Goal: Task Accomplishment & Management: Manage account settings

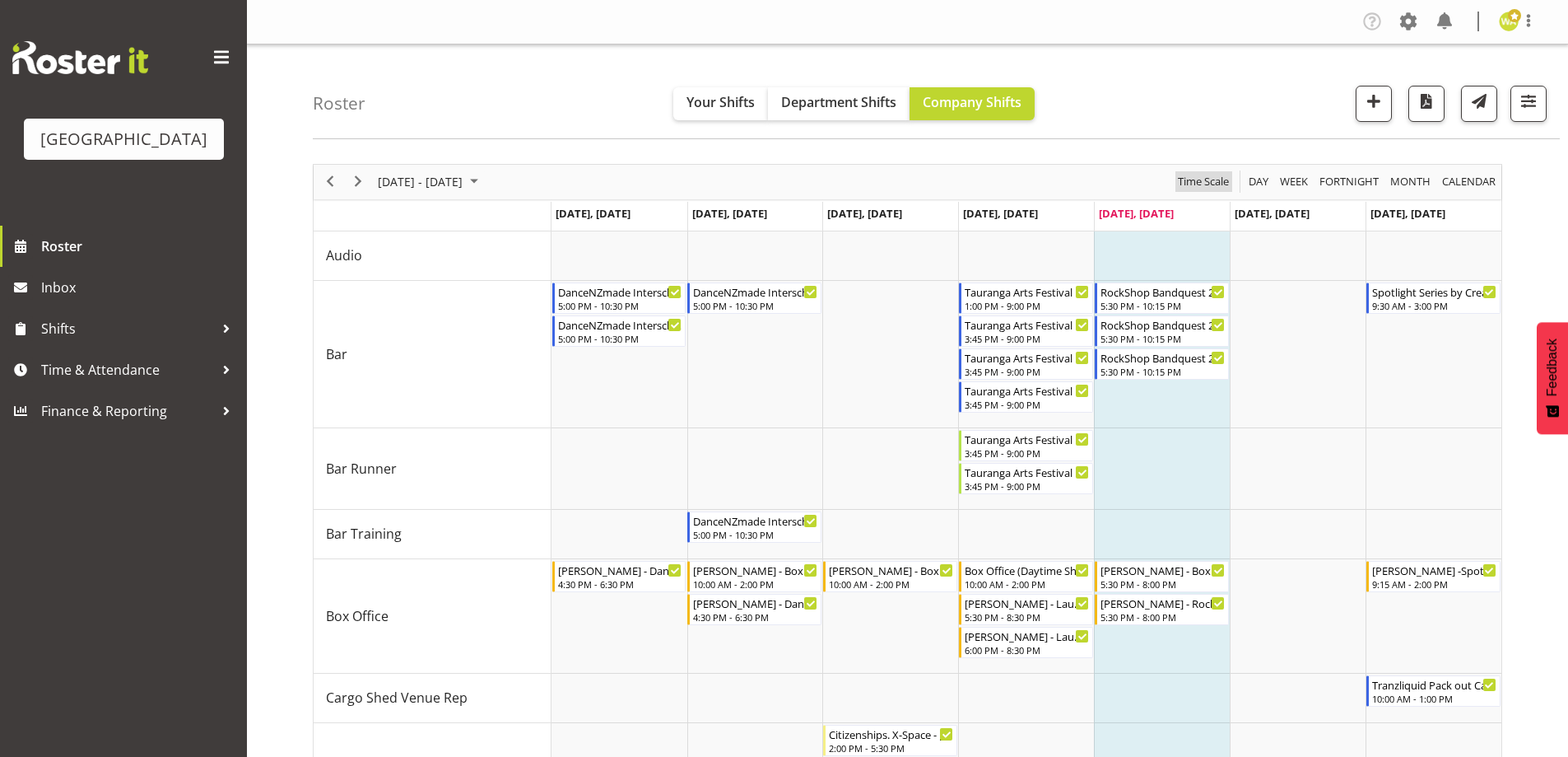
scroll to position [358, 0]
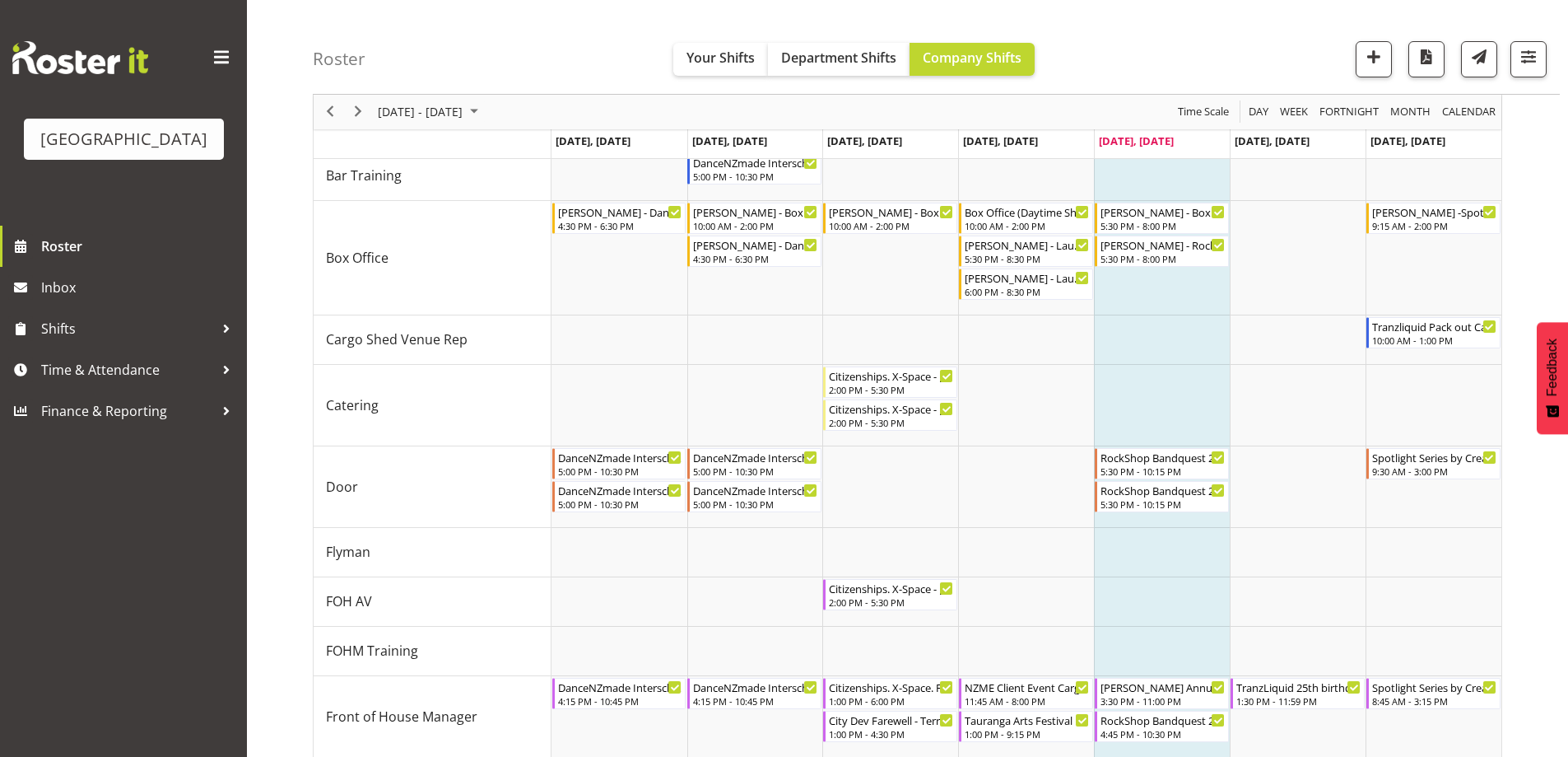
click at [1202, 11] on div "Roster Your Shifts Department Shifts Company Shifts All Locations [GEOGRAPHIC_D…" at bounding box center [936, 47] width 1247 height 95
click at [1162, 25] on div "Roster Your Shifts Department Shifts Company Shifts All Locations [GEOGRAPHIC_D…" at bounding box center [936, 47] width 1247 height 95
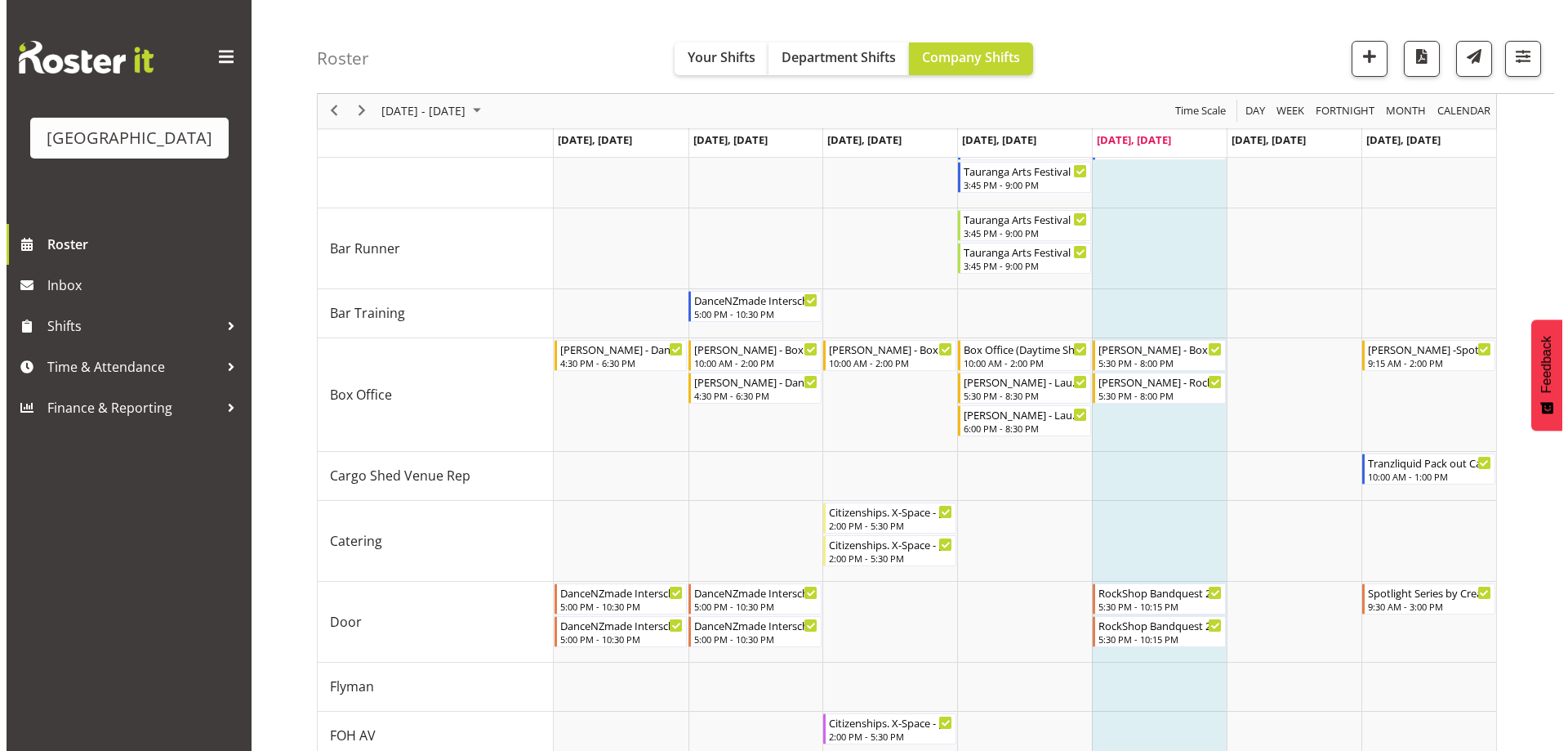
scroll to position [245, 0]
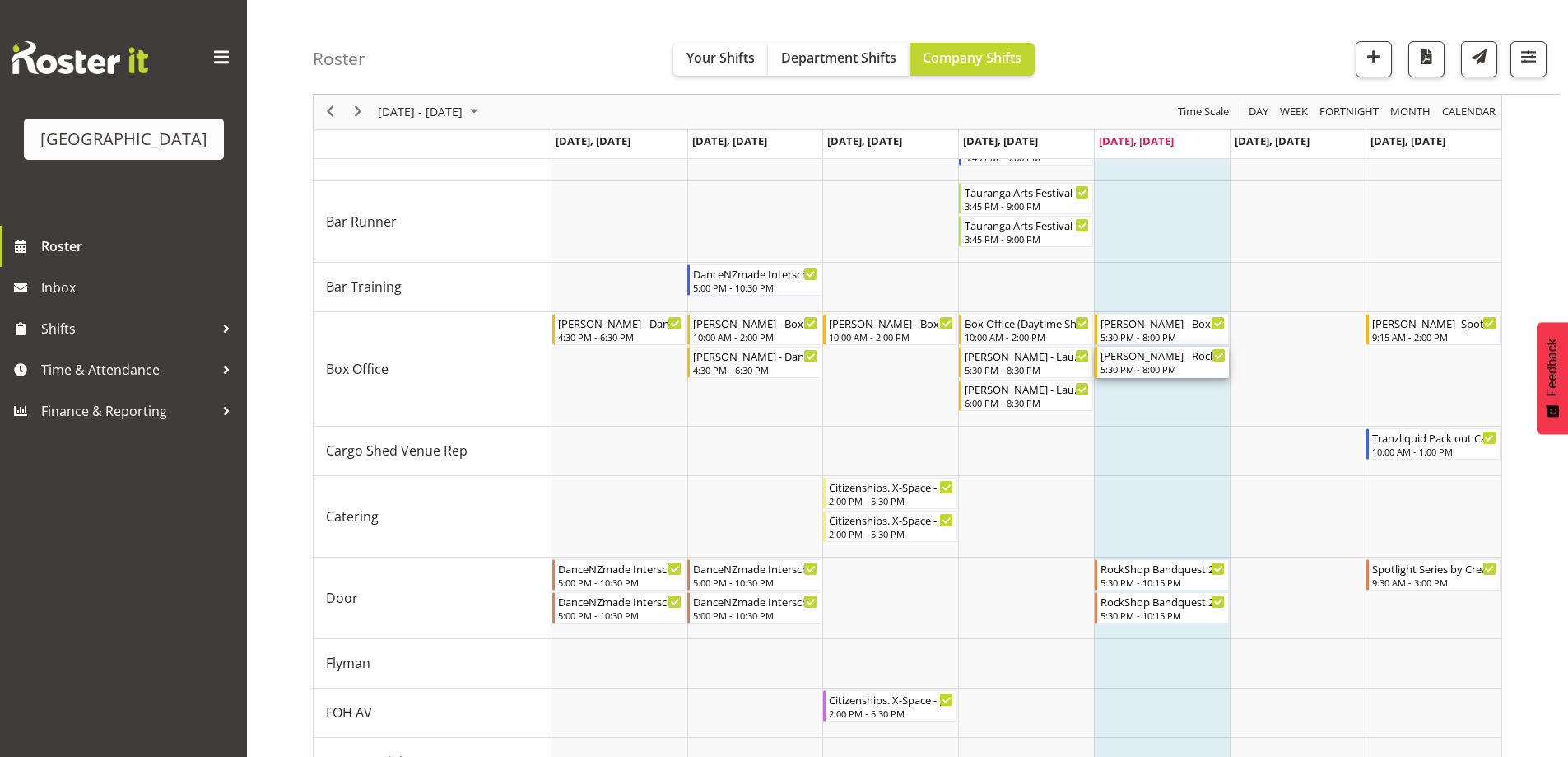
click at [1152, 366] on div "5:30 PM - 8:00 PM" at bounding box center [1163, 368] width 126 height 13
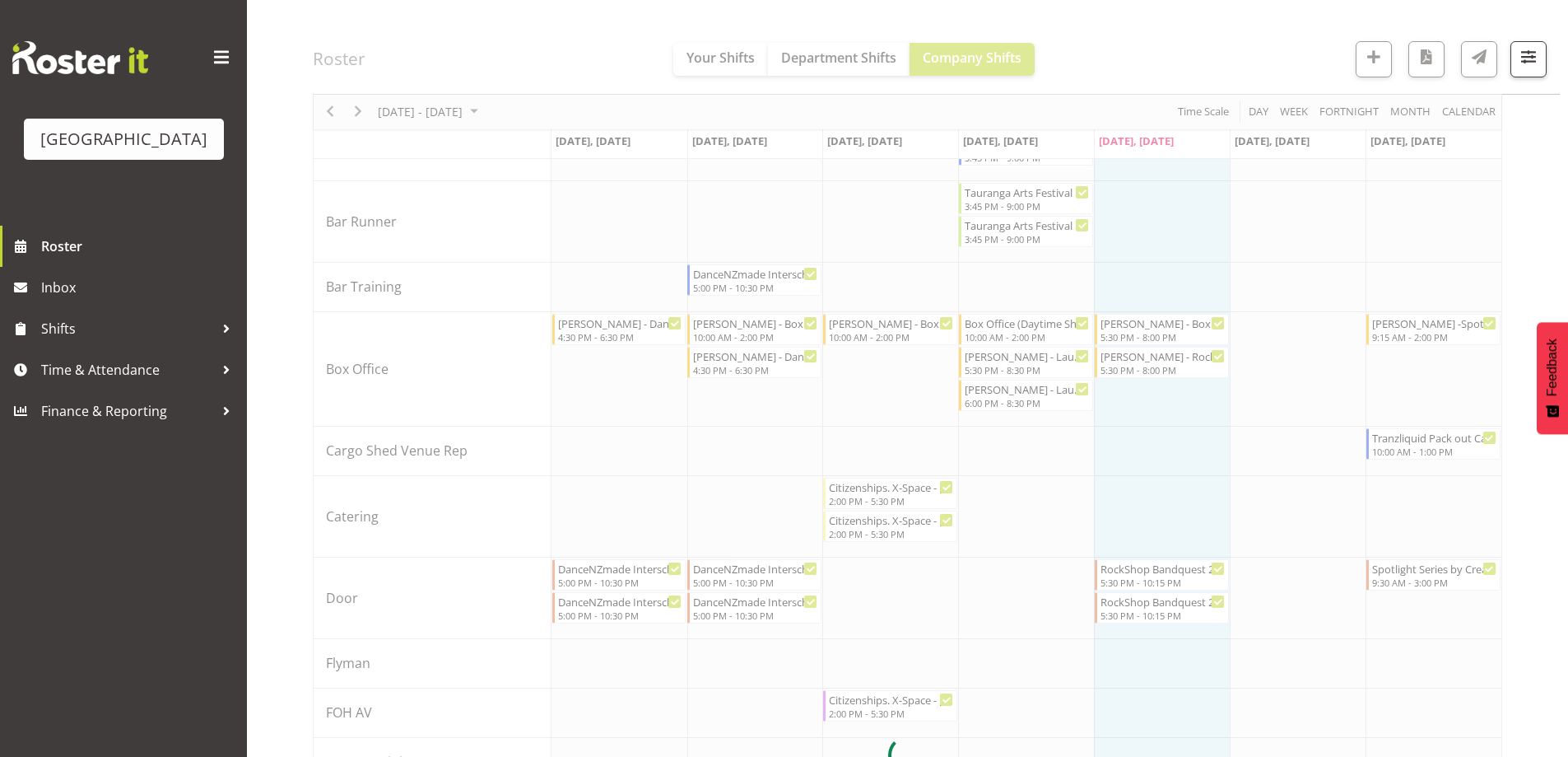
click at [1152, 366] on div at bounding box center [907, 755] width 1190 height 1677
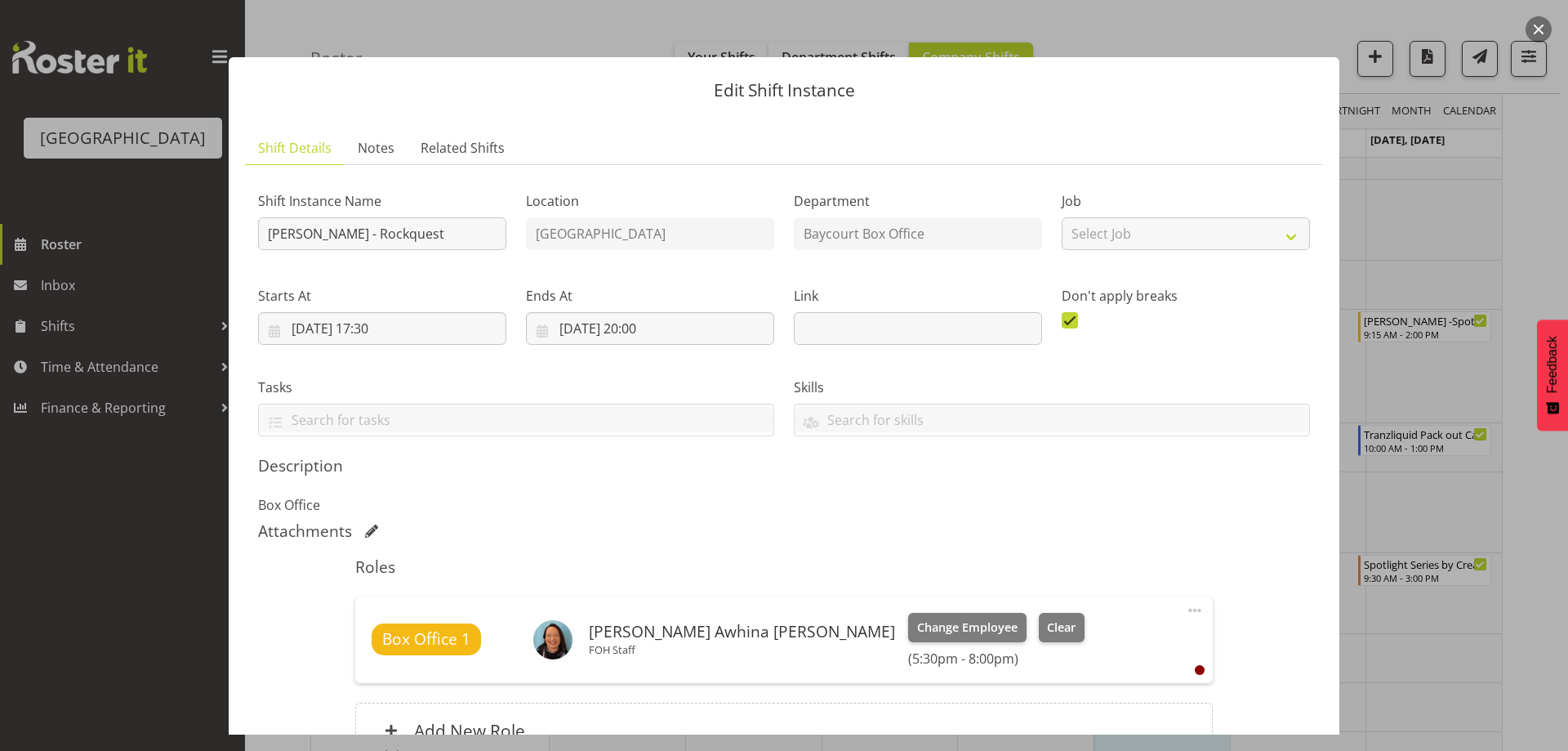
click at [658, 523] on div "Attachments" at bounding box center [784, 531] width 1052 height 19
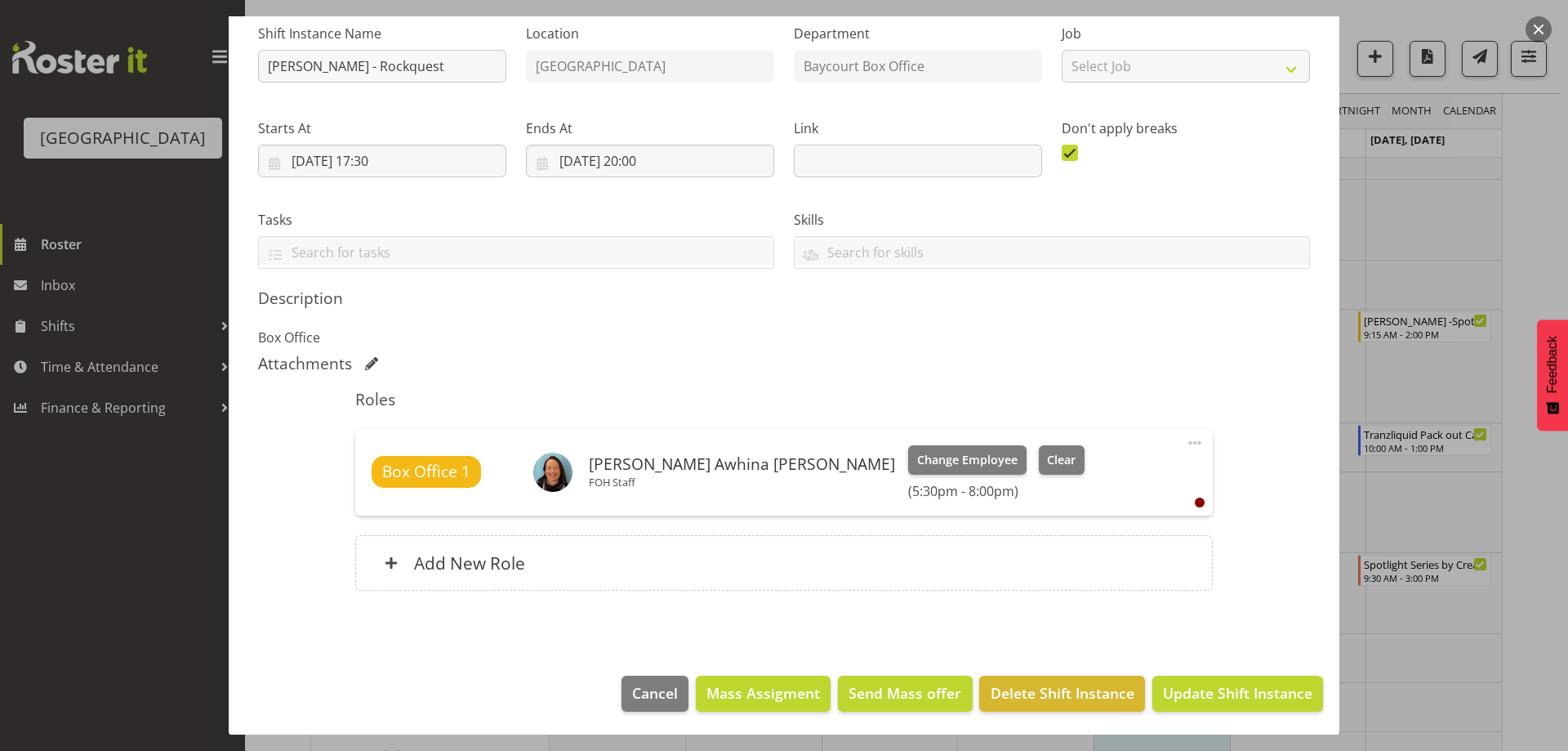
scroll to position [170, 0]
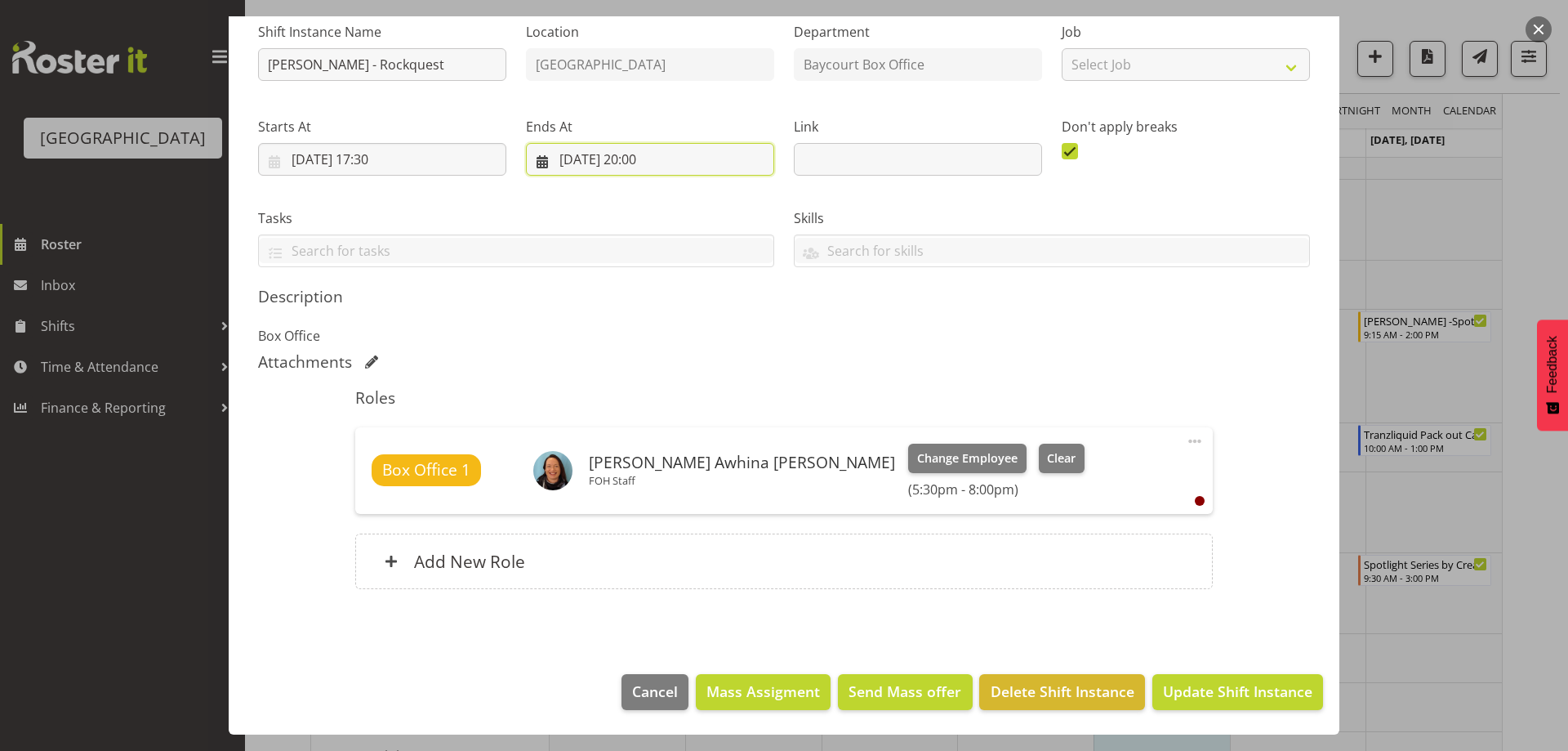
click at [639, 160] on input "[DATE] 20:00" at bounding box center [650, 159] width 248 height 33
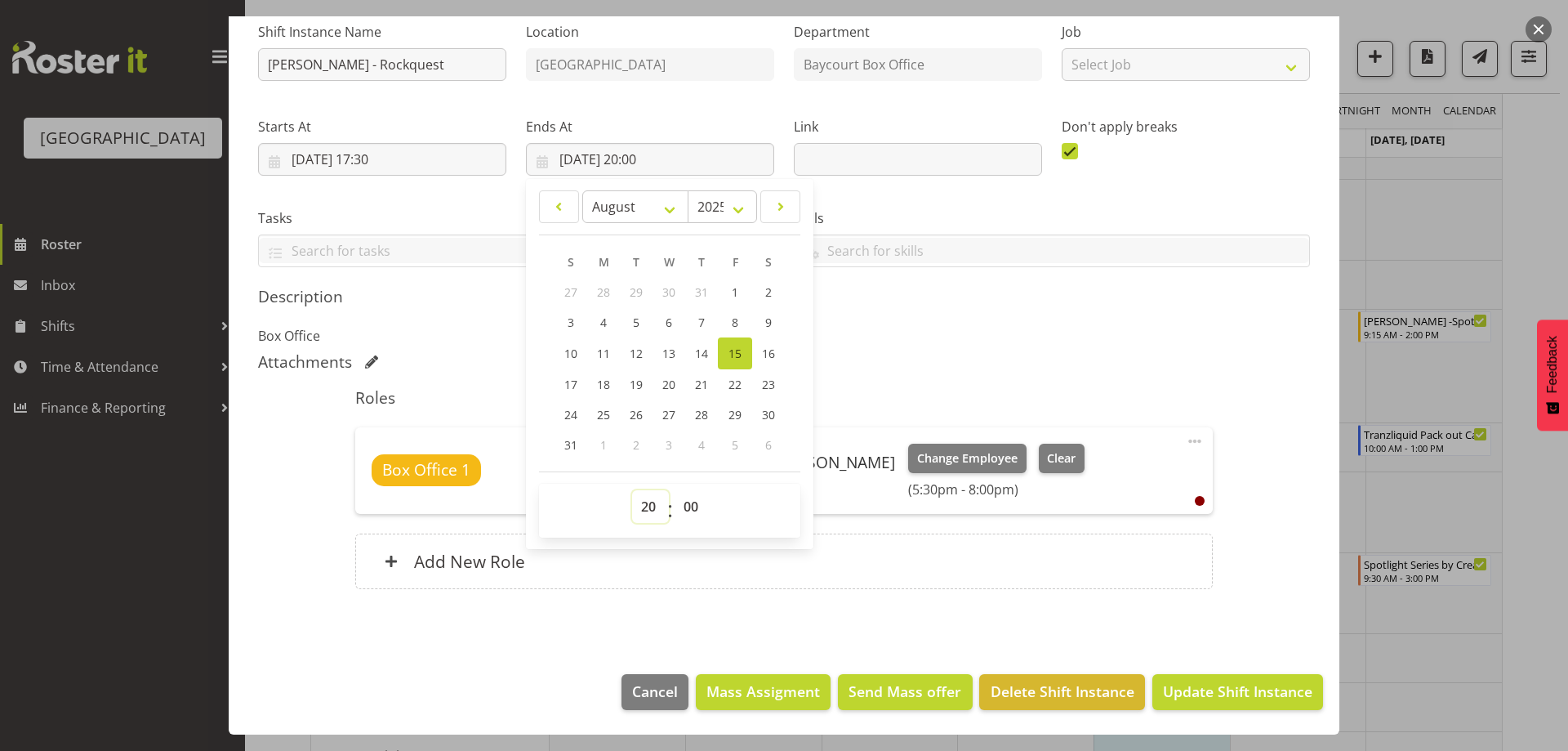
click at [649, 511] on select "00 01 02 03 04 05 06 07 08 09 10 11 12 13 14 15 16 17 18 19 20 21 22 23" at bounding box center [650, 506] width 36 height 33
select select "19"
click at [632, 490] on select "00 01 02 03 04 05 06 07 08 09 10 11 12 13 14 15 16 17 18 19 20 21 22 23" at bounding box center [650, 506] width 36 height 33
type input "15/08/2025, 19:00"
click at [684, 503] on select "00 01 02 03 04 05 06 07 08 09 10 11 12 13 14 15 16 17 18 19 20 21 22 23 24 25 2…" at bounding box center [692, 506] width 36 height 33
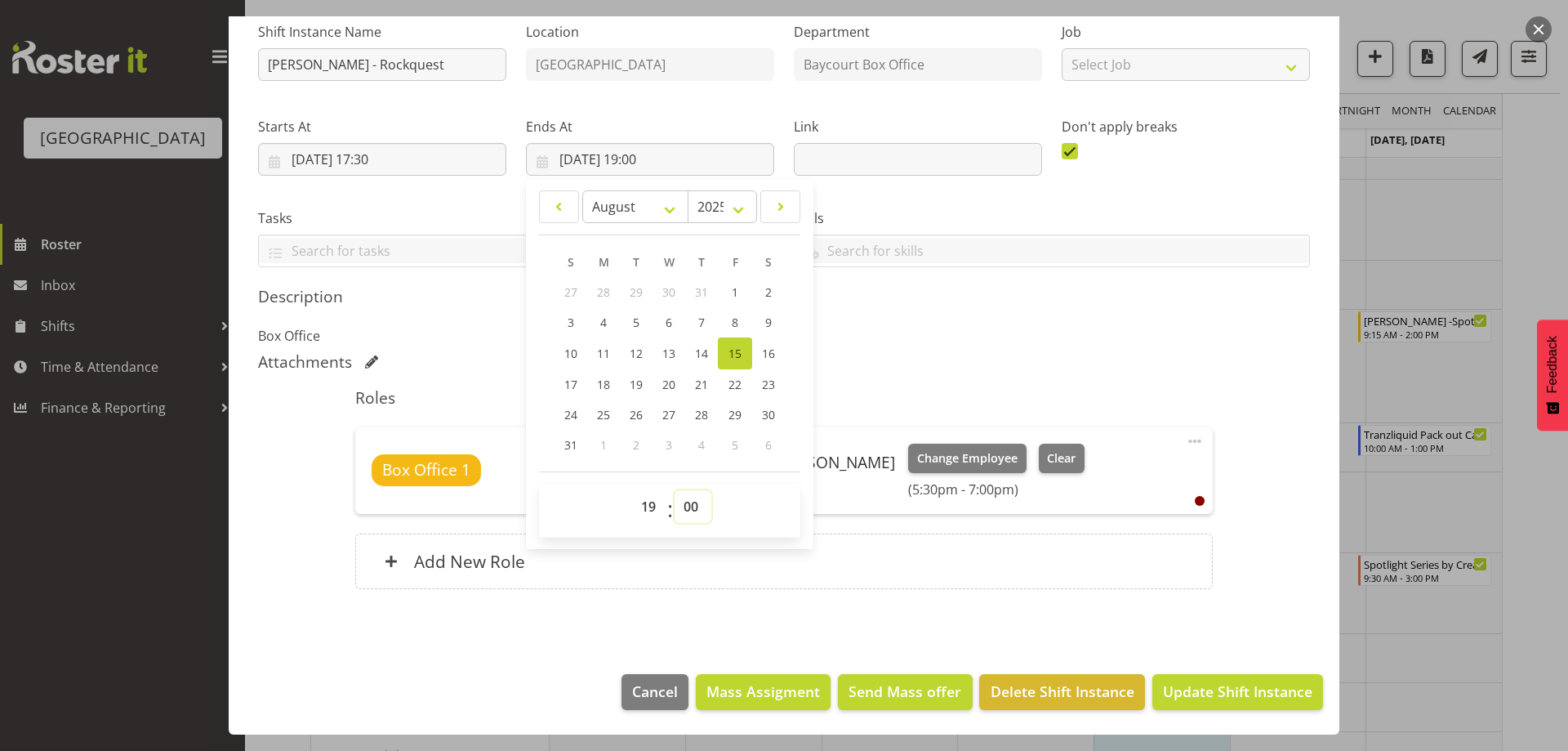
select select "30"
click at [674, 490] on select "00 01 02 03 04 05 06 07 08 09 10 11 12 13 14 15 16 17 18 19 20 21 22 23 24 25 2…" at bounding box center [692, 506] width 36 height 33
type input "[DATE] 19:30"
click at [1071, 336] on p "Box Office" at bounding box center [784, 336] width 1052 height 19
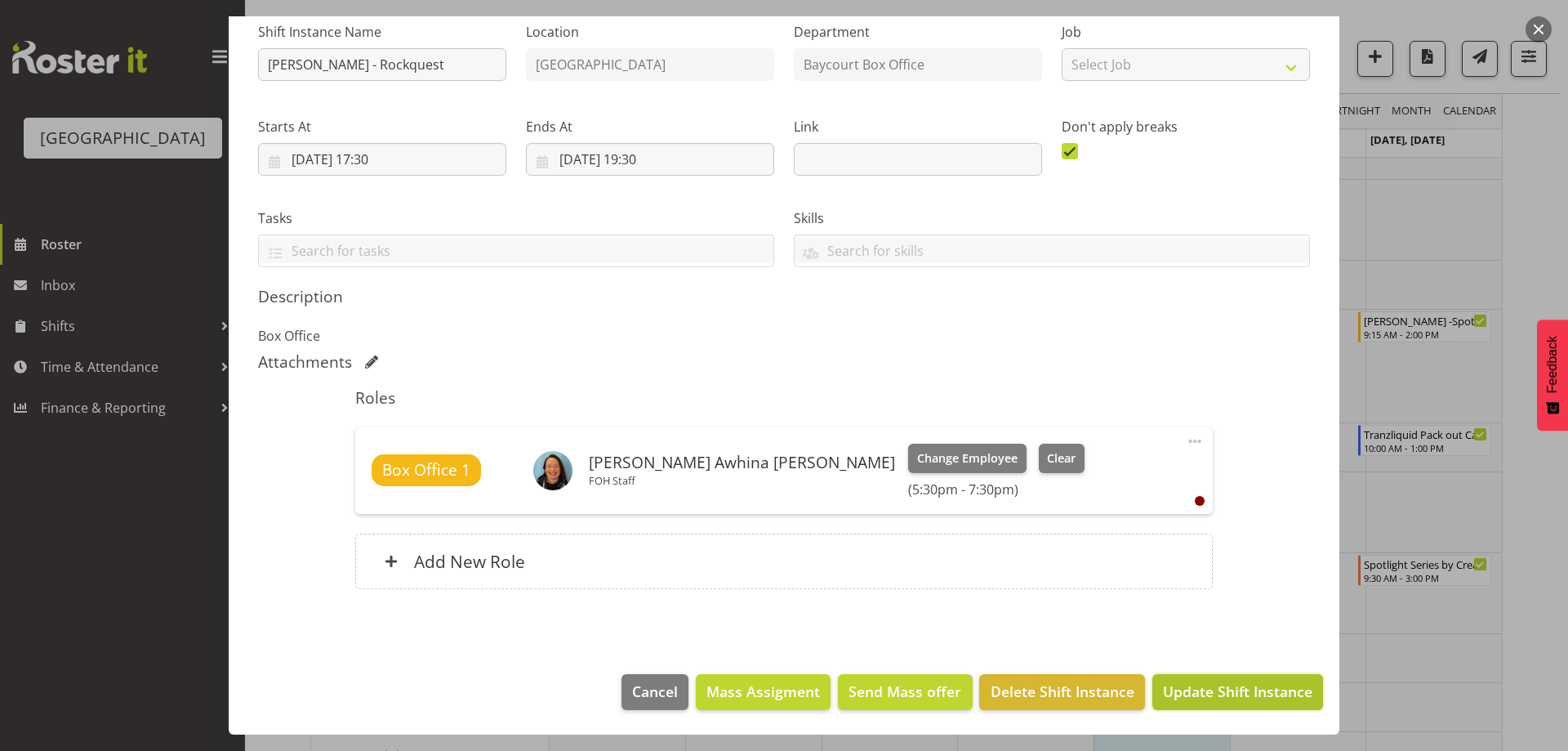
click at [1255, 694] on span "Update Shift Instance" at bounding box center [1238, 691] width 149 height 21
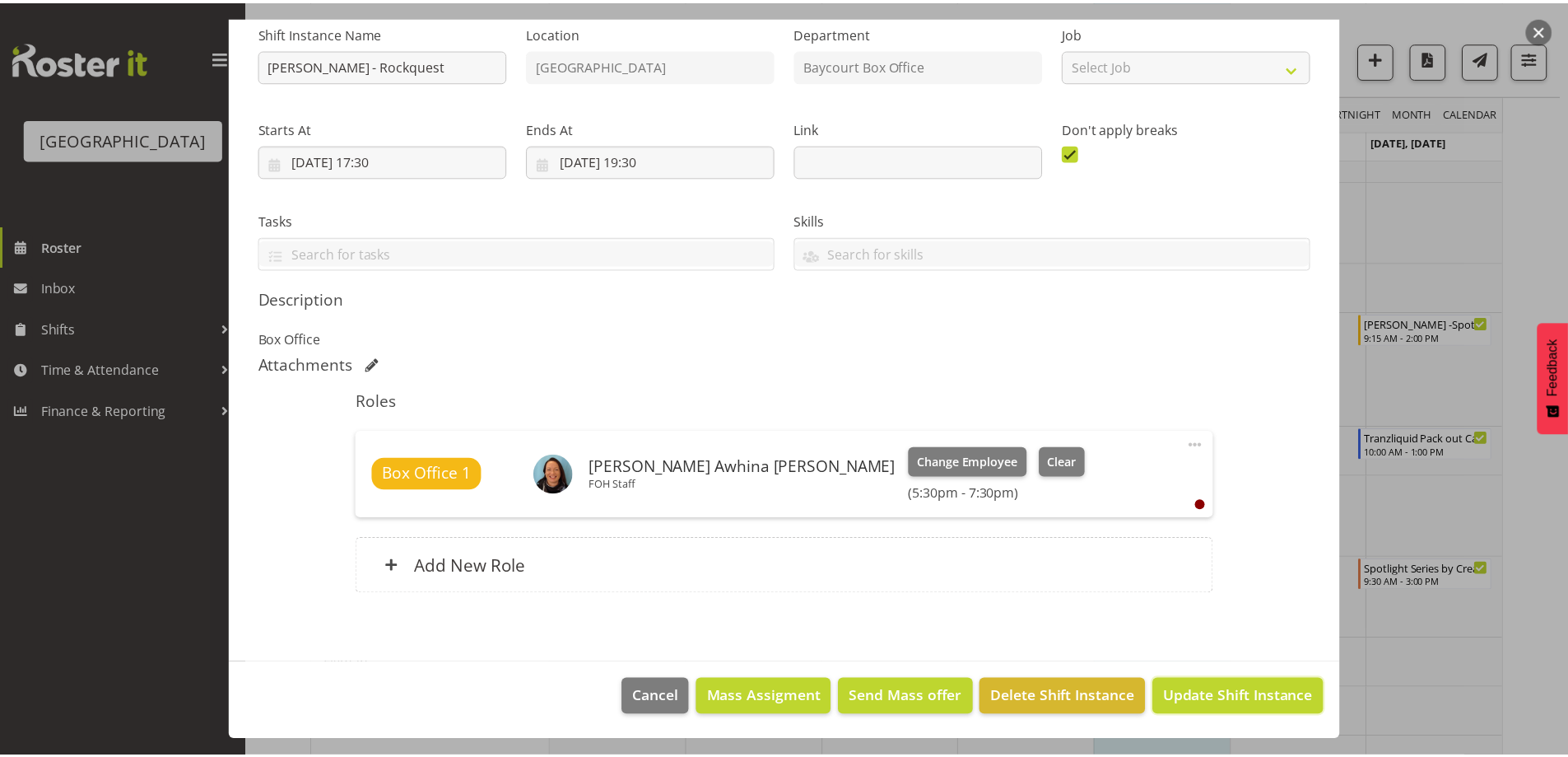
scroll to position [104, 0]
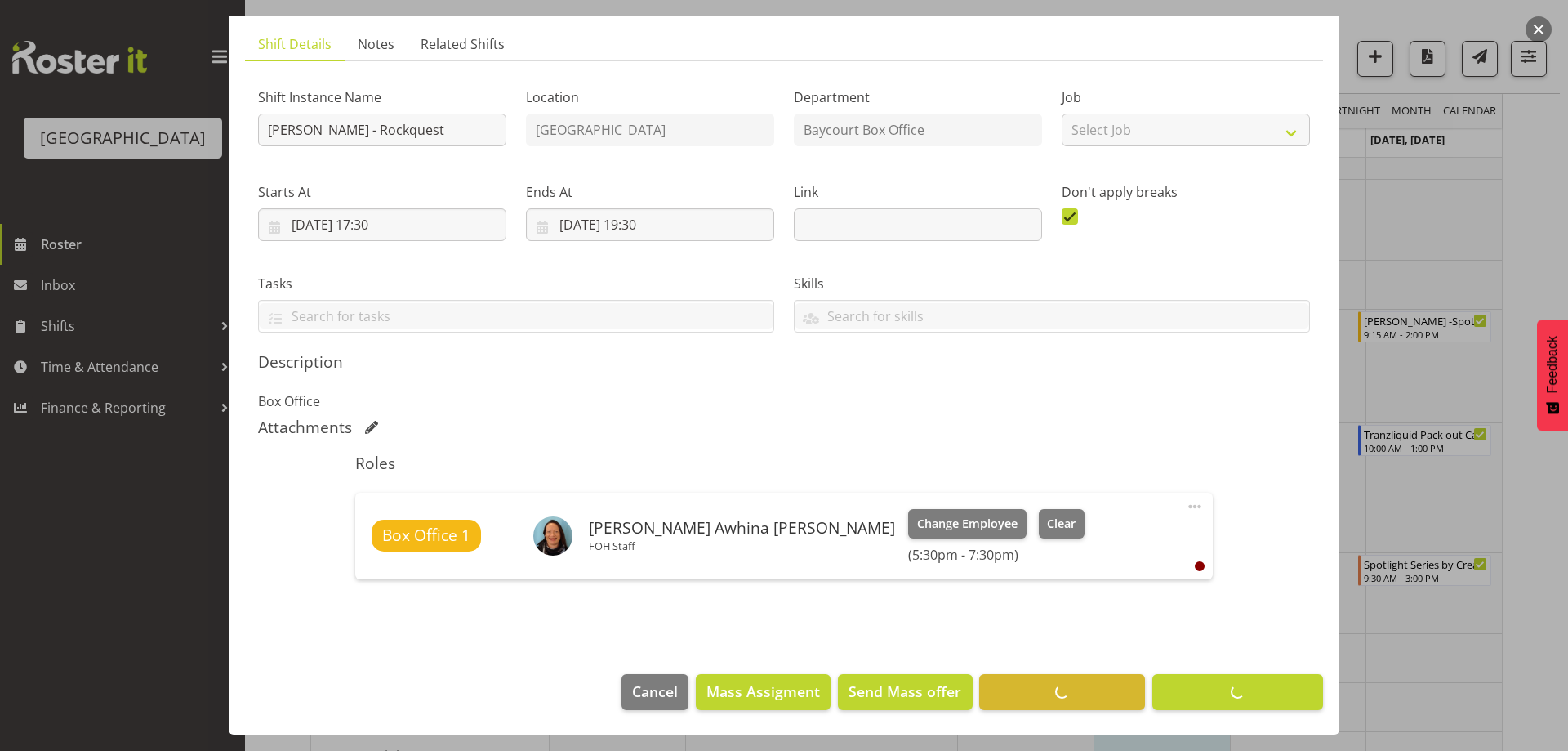
click at [1540, 21] on button "button" at bounding box center [1538, 29] width 26 height 26
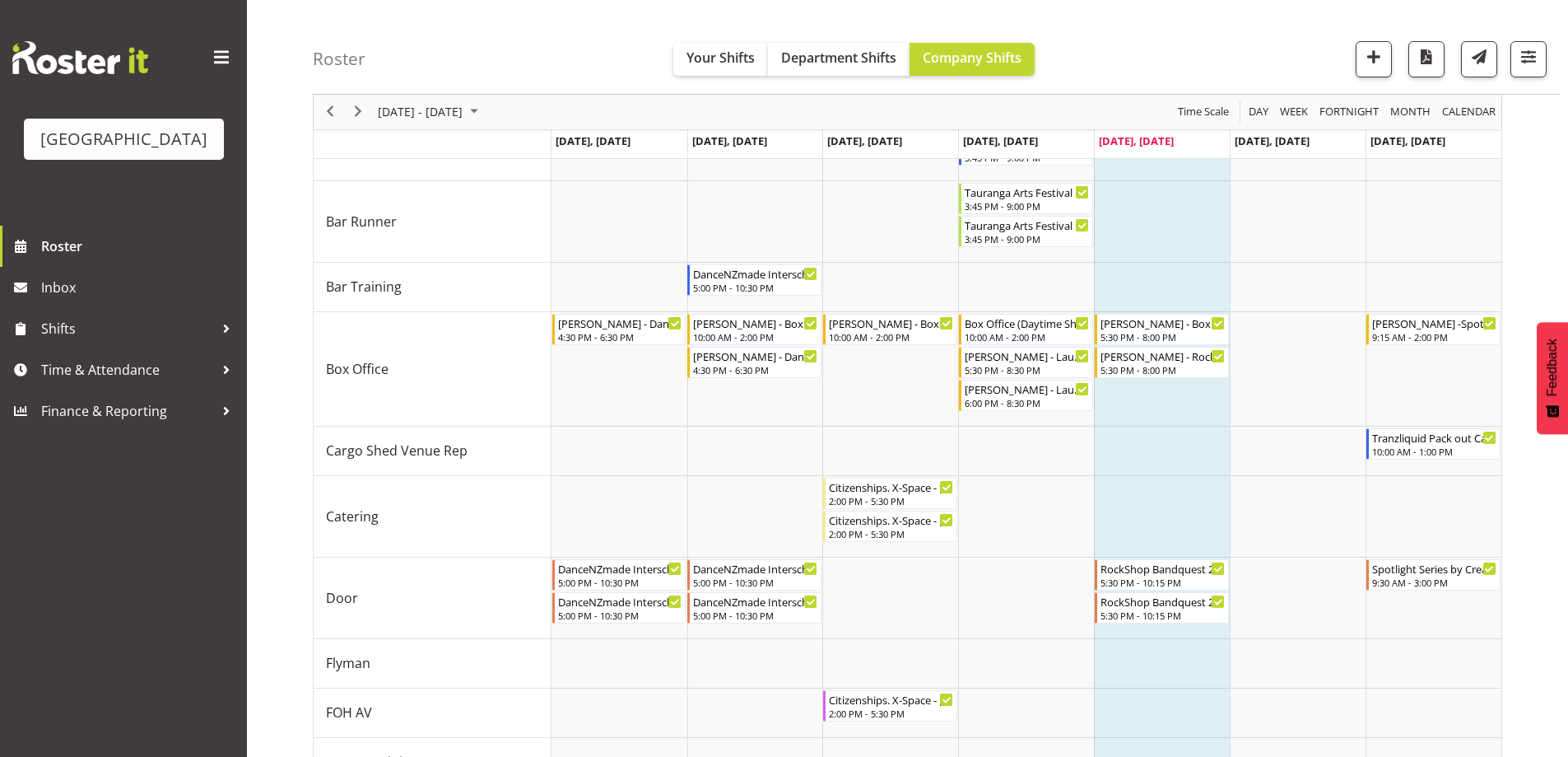
click at [1201, 32] on div "Roster Your Shifts Department Shifts Company Shifts All Locations [GEOGRAPHIC_D…" at bounding box center [936, 47] width 1247 height 95
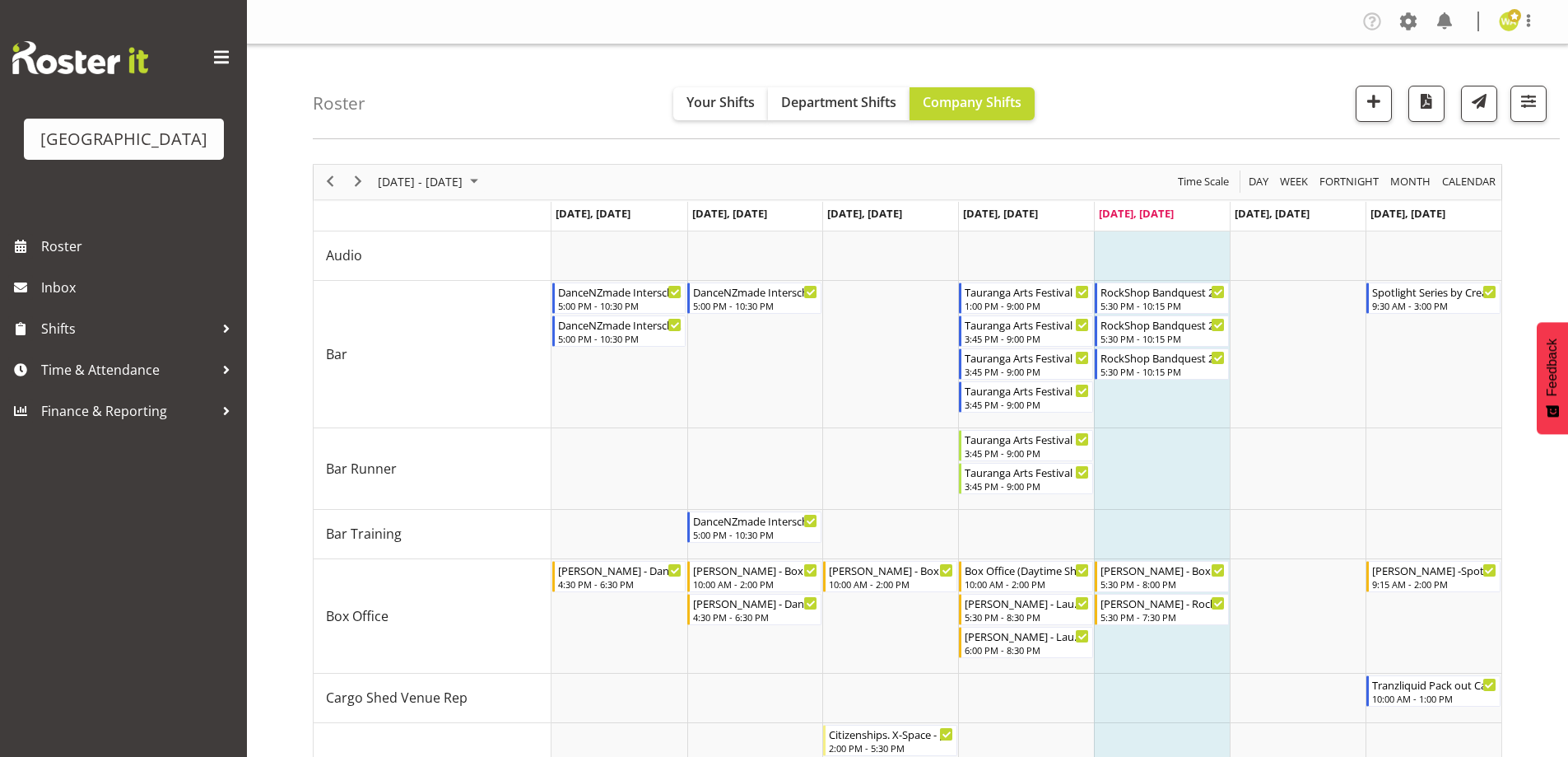
click at [1226, 75] on div "Roster Your Shifts Department Shifts Company Shifts All Locations [GEOGRAPHIC_D…" at bounding box center [936, 91] width 1247 height 95
click at [1152, 85] on div "Roster Your Shifts Department Shifts Company Shifts All Locations [GEOGRAPHIC_D…" at bounding box center [936, 91] width 1247 height 95
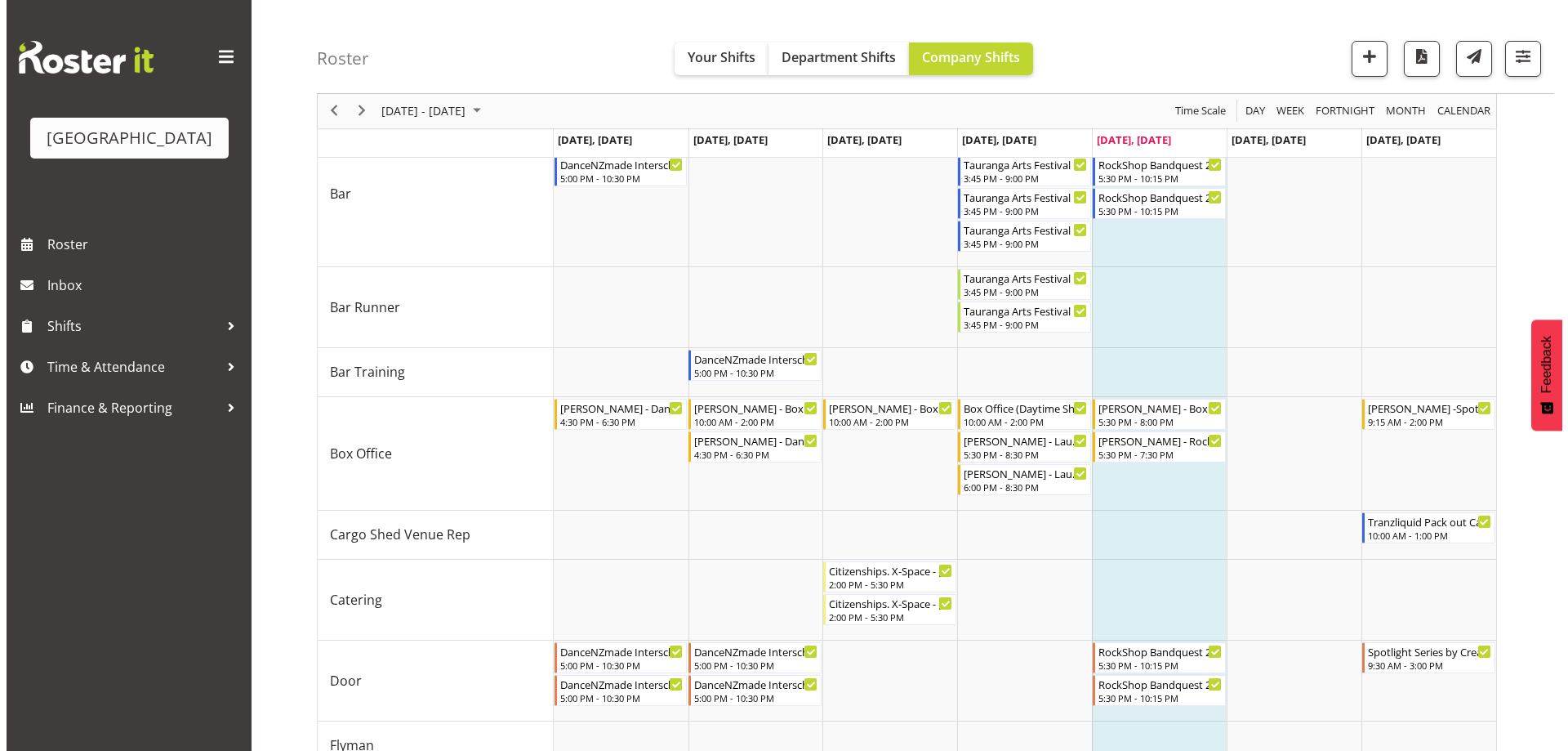
scroll to position [164, 0]
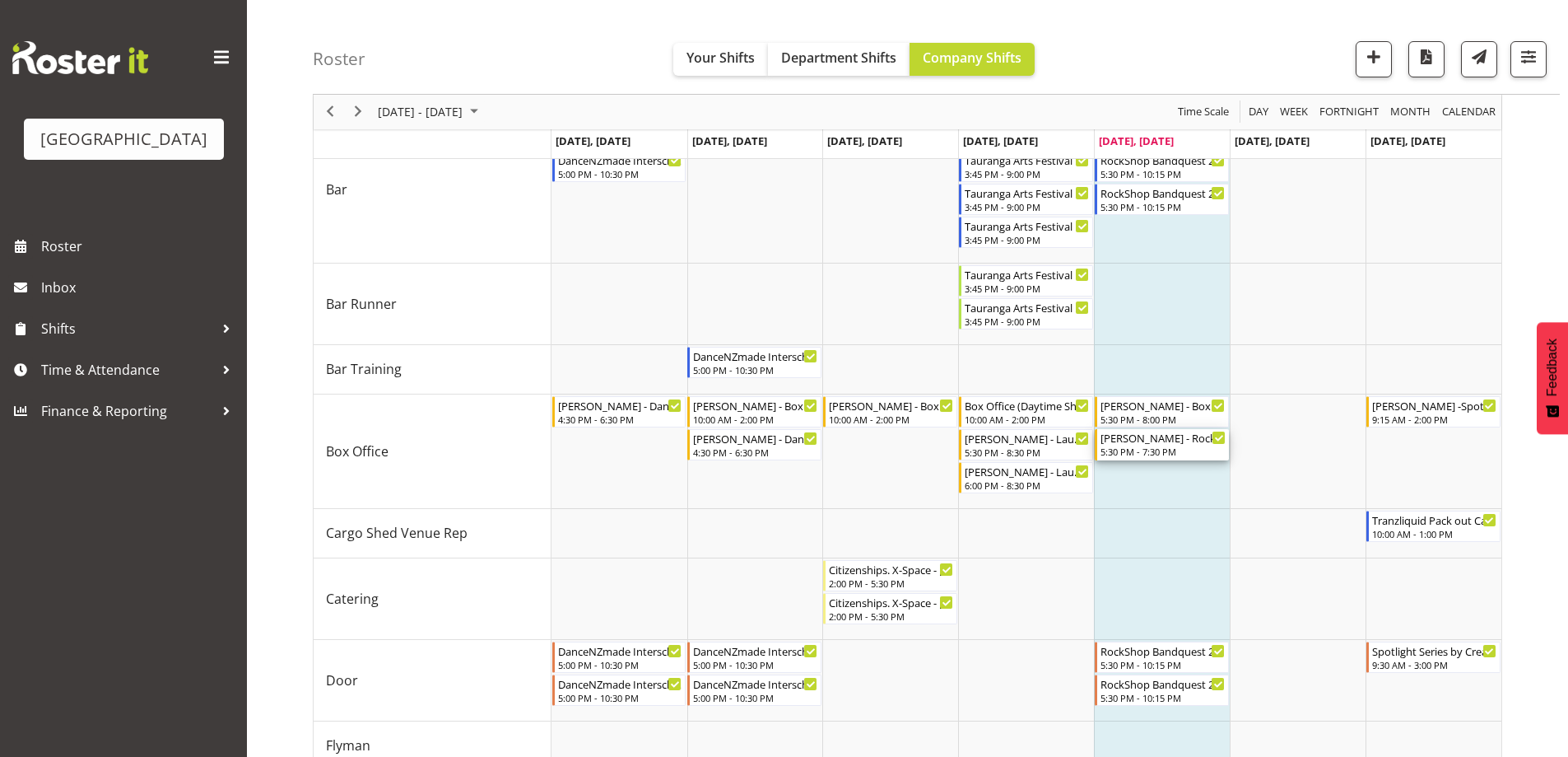
click at [1152, 444] on div "[PERSON_NAME] - Rockquest - [PERSON_NAME] Awhina [PERSON_NAME]" at bounding box center [1163, 437] width 126 height 16
click at [0, 0] on div at bounding box center [0, 0] width 0 height 0
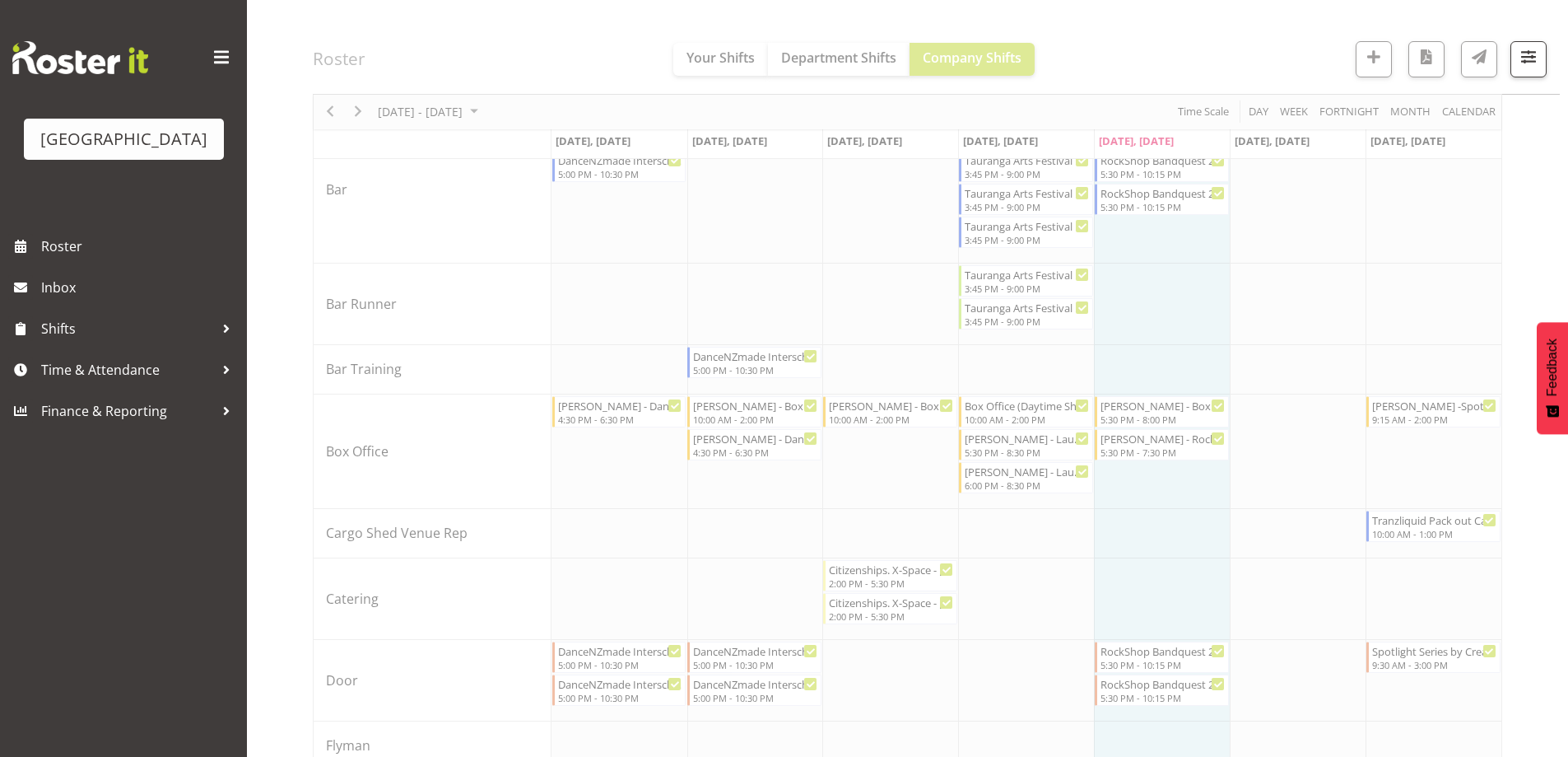
select select "7"
select select "2025"
select select "19"
select select "30"
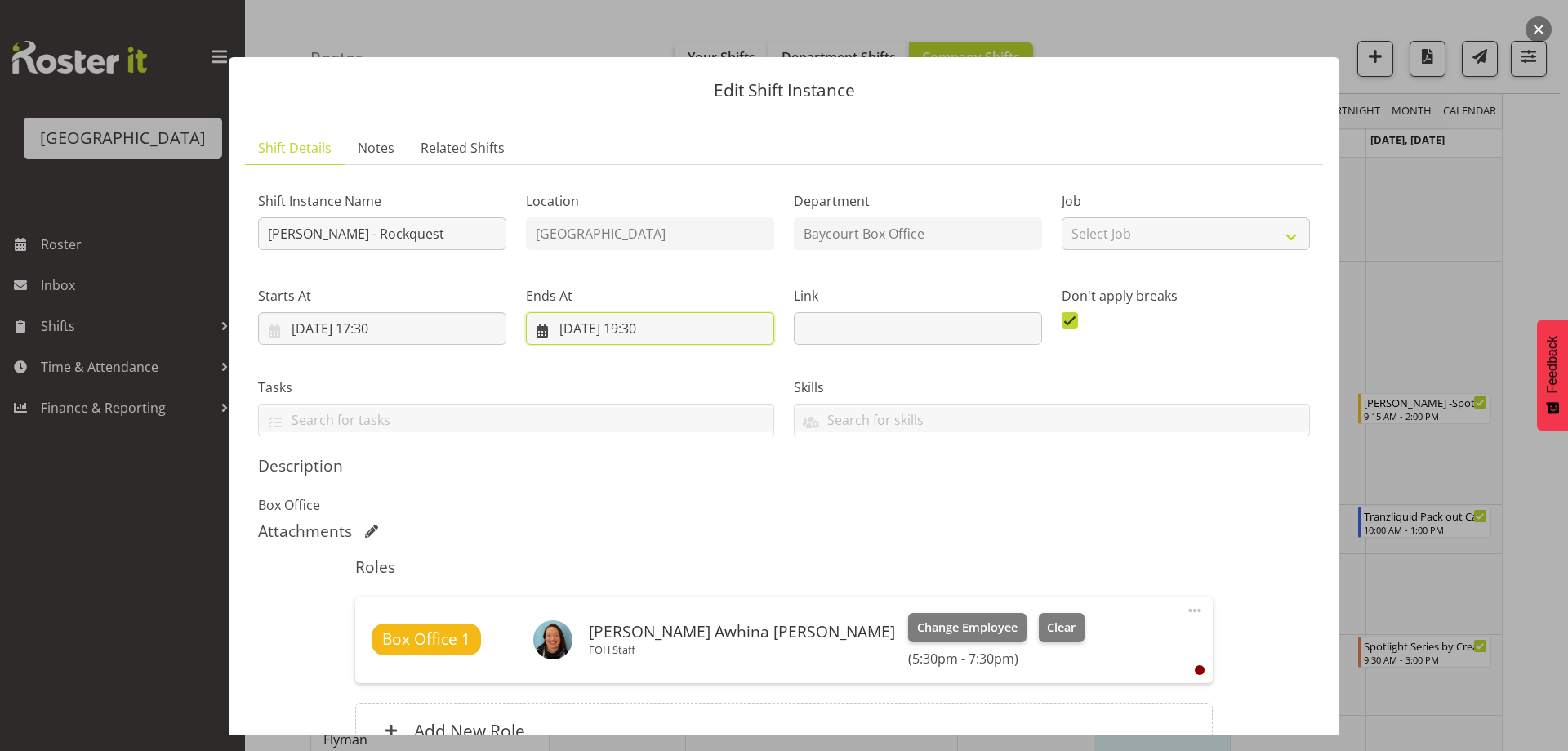
click at [668, 331] on input "[DATE] 19:30" at bounding box center [650, 328] width 248 height 33
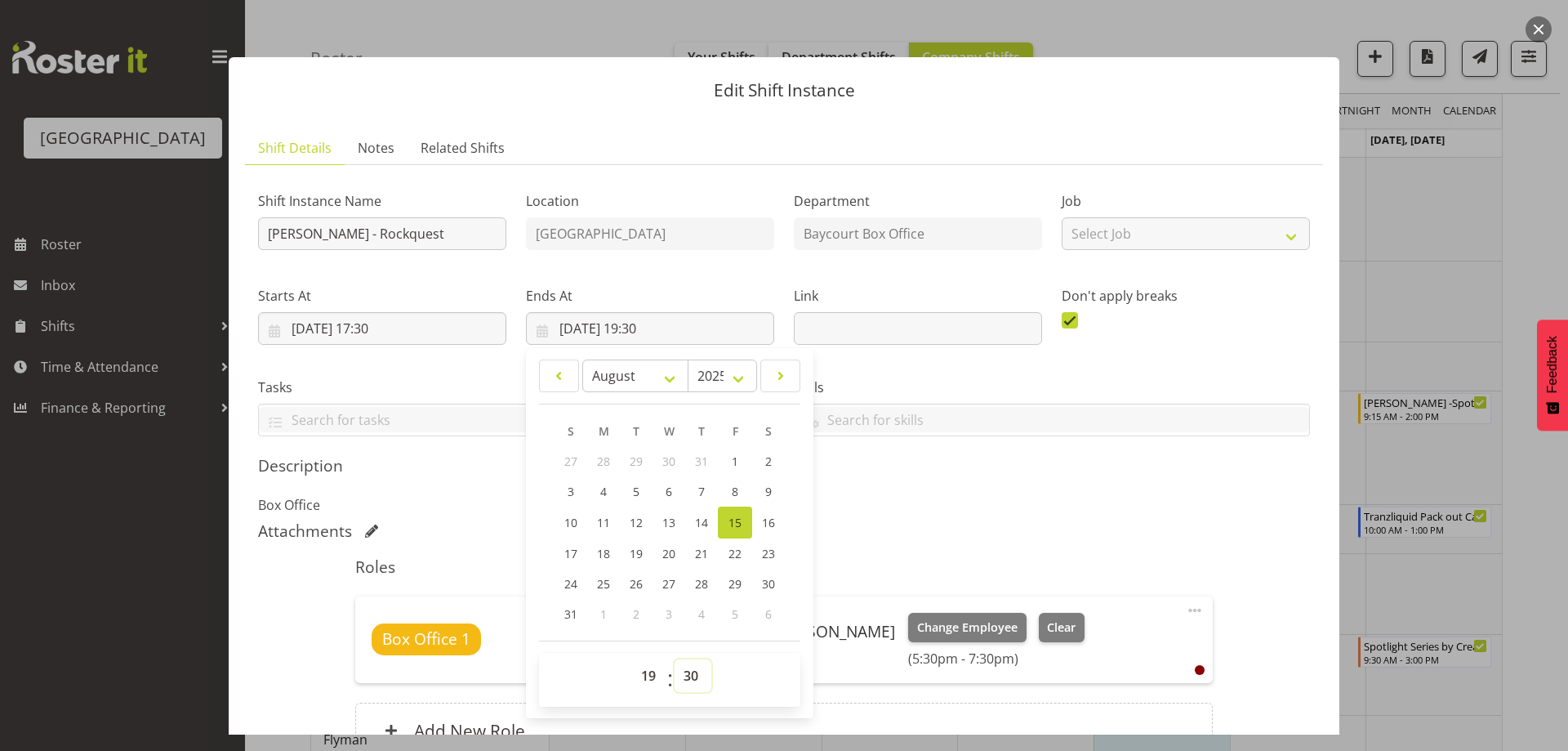
click at [698, 670] on select "00 01 02 03 04 05 06 07 08 09 10 11 12 13 14 15 16 17 18 19 20 21 22 23 24 25 2…" at bounding box center [692, 676] width 36 height 33
click at [651, 680] on select "00 01 02 03 04 05 06 07 08 09 10 11 12 13 14 15 16 17 18 19 20 21 22 23" at bounding box center [650, 676] width 36 height 33
select select "20"
click at [632, 659] on select "00 01 02 03 04 05 06 07 08 09 10 11 12 13 14 15 16 17 18 19 20 21 22 23" at bounding box center [650, 676] width 36 height 33
type input "[DATE] 20:30"
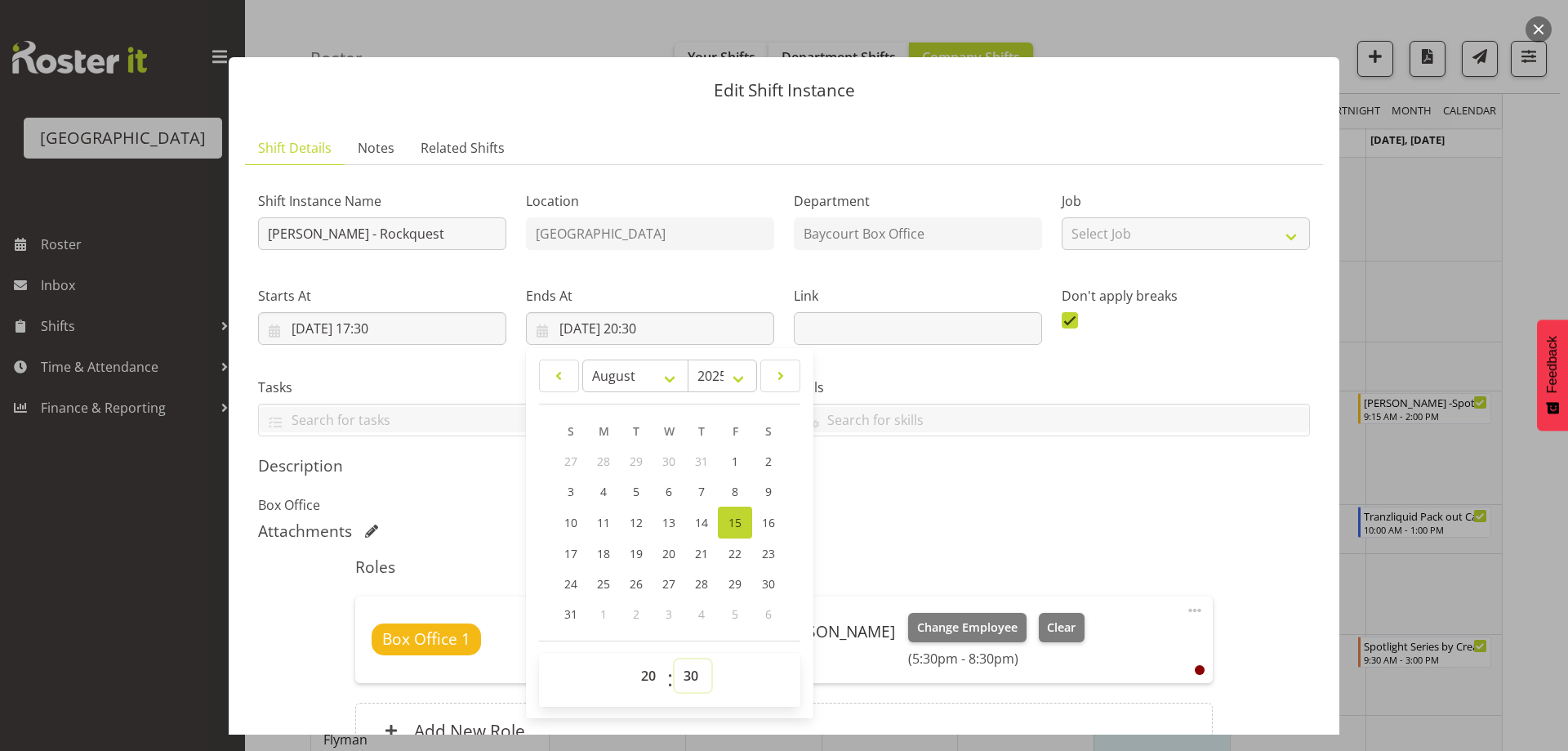
click at [681, 672] on select "00 01 02 03 04 05 06 07 08 09 10 11 12 13 14 15 16 17 18 19 20 21 22 23 24 25 2…" at bounding box center [692, 676] width 36 height 33
select select "0"
click at [674, 659] on select "00 01 02 03 04 05 06 07 08 09 10 11 12 13 14 15 16 17 18 19 20 21 22 23 24 25 2…" at bounding box center [692, 676] width 36 height 33
type input "[DATE] 20:00"
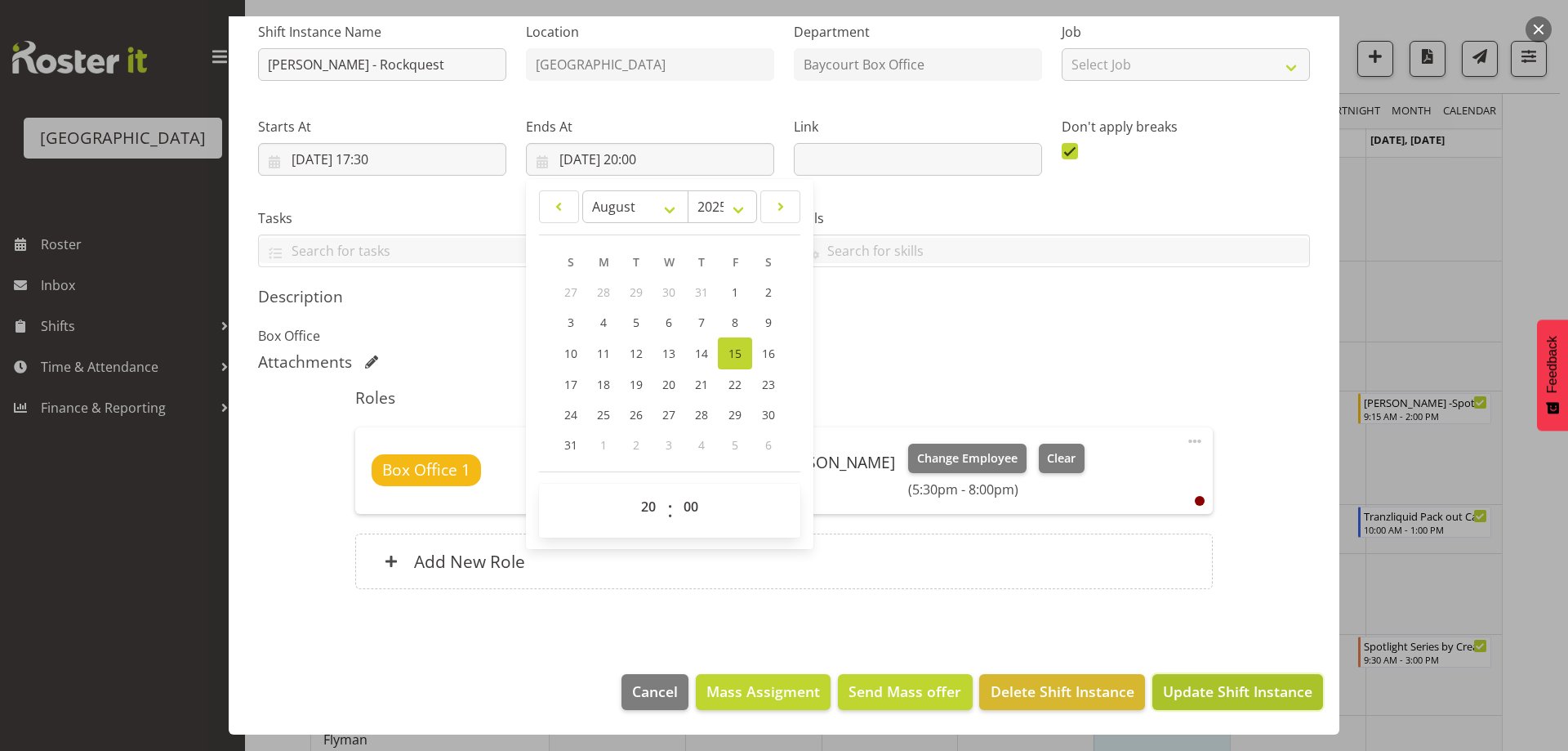
click at [1205, 690] on span "Update Shift Instance" at bounding box center [1238, 691] width 149 height 21
